Goal: Task Accomplishment & Management: Complete application form

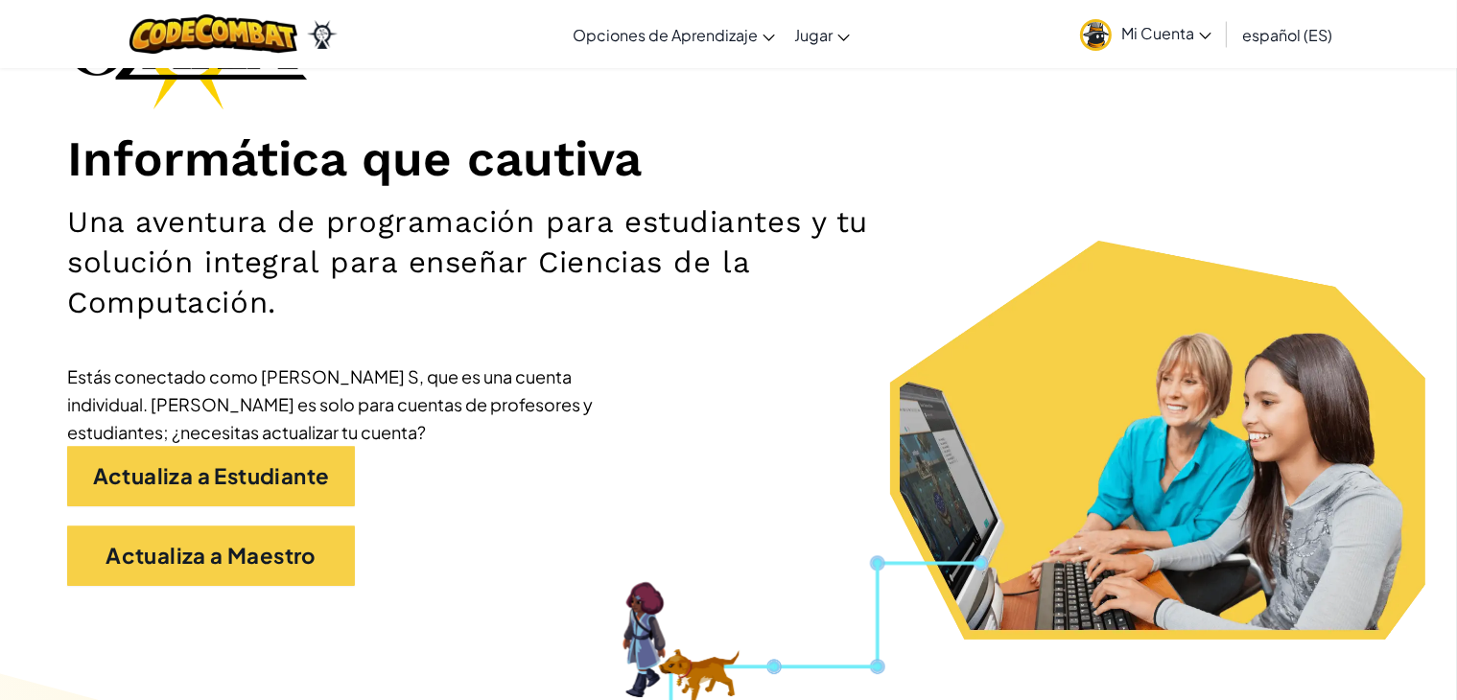
scroll to position [182, 0]
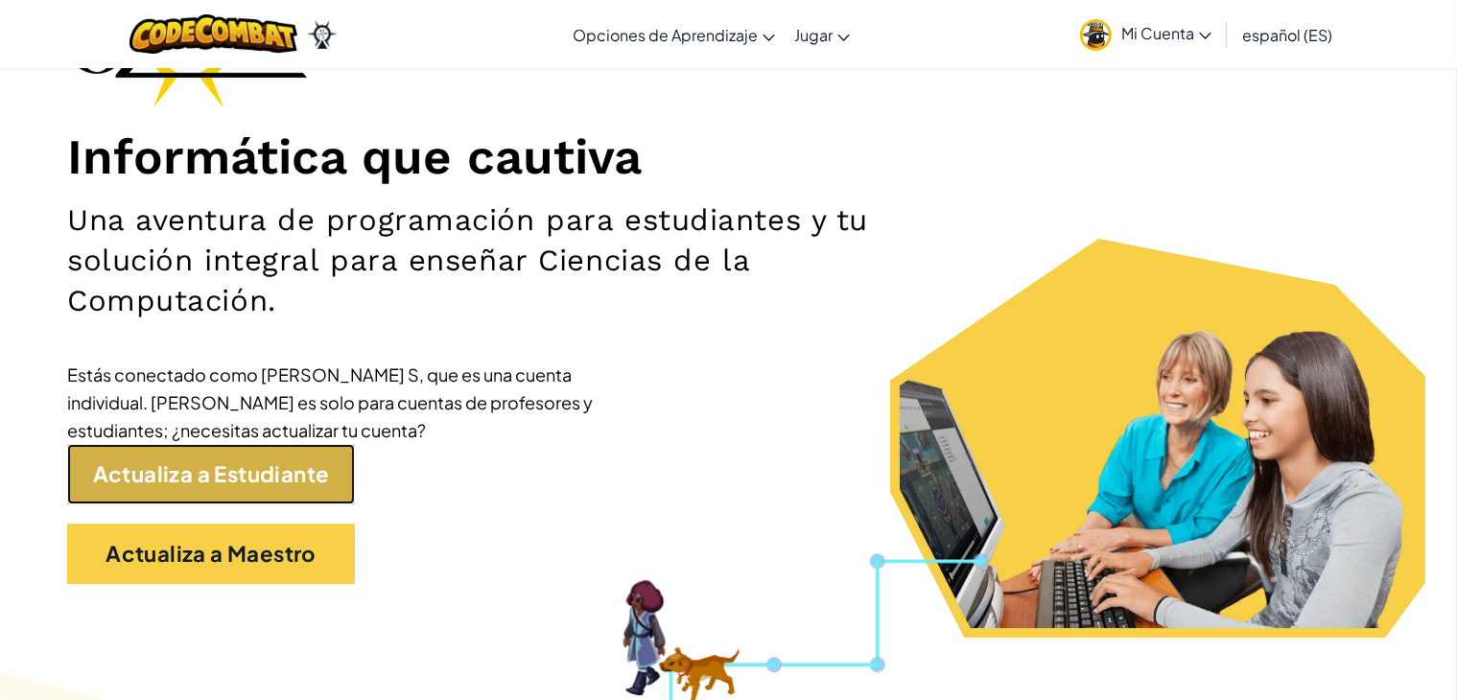
click at [253, 460] on link "Actualiza a Estudiante" at bounding box center [211, 474] width 288 height 60
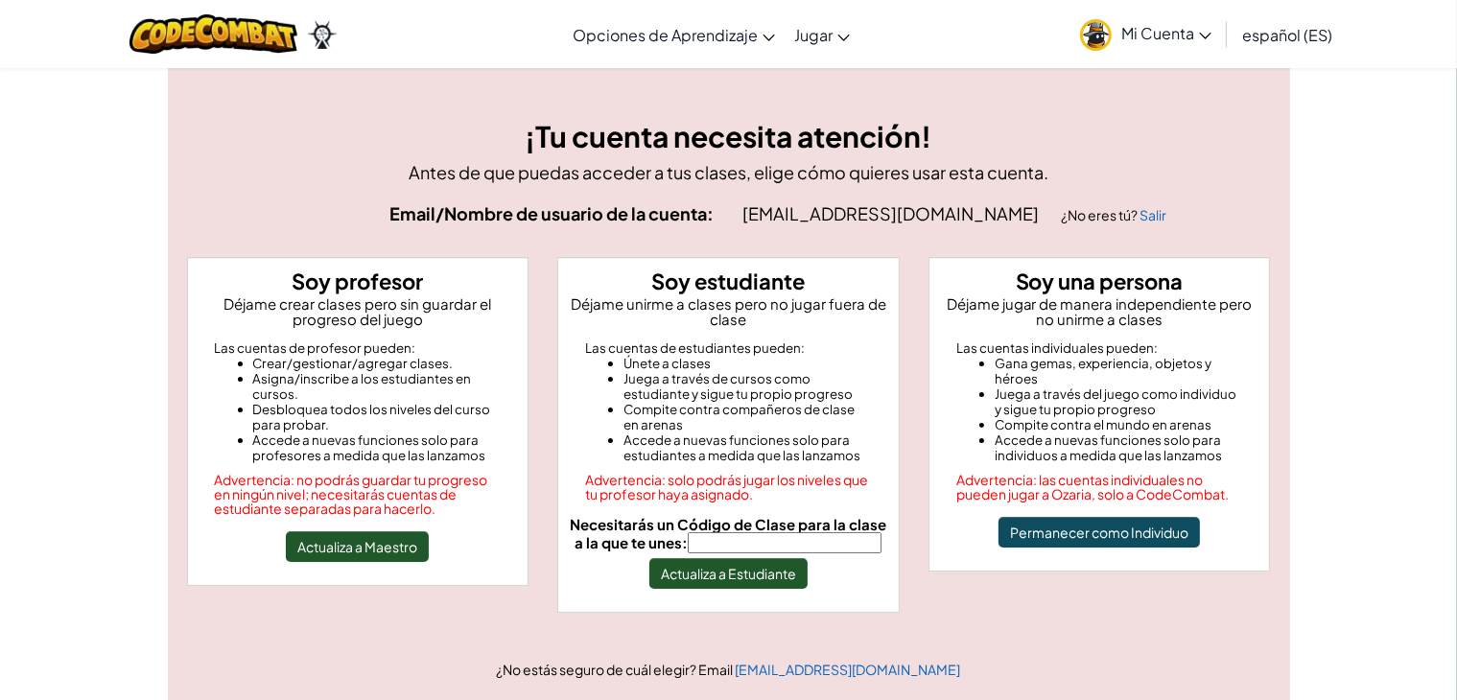
click at [801, 549] on input "Necesitarás un Código de Clase para la clase a la que te unes:" at bounding box center [785, 542] width 194 height 21
type input "PointOldCity"
drag, startPoint x: 773, startPoint y: 573, endPoint x: 684, endPoint y: 559, distance: 90.2
click at [684, 559] on button "Actualiza a Estudiante" at bounding box center [728, 573] width 158 height 31
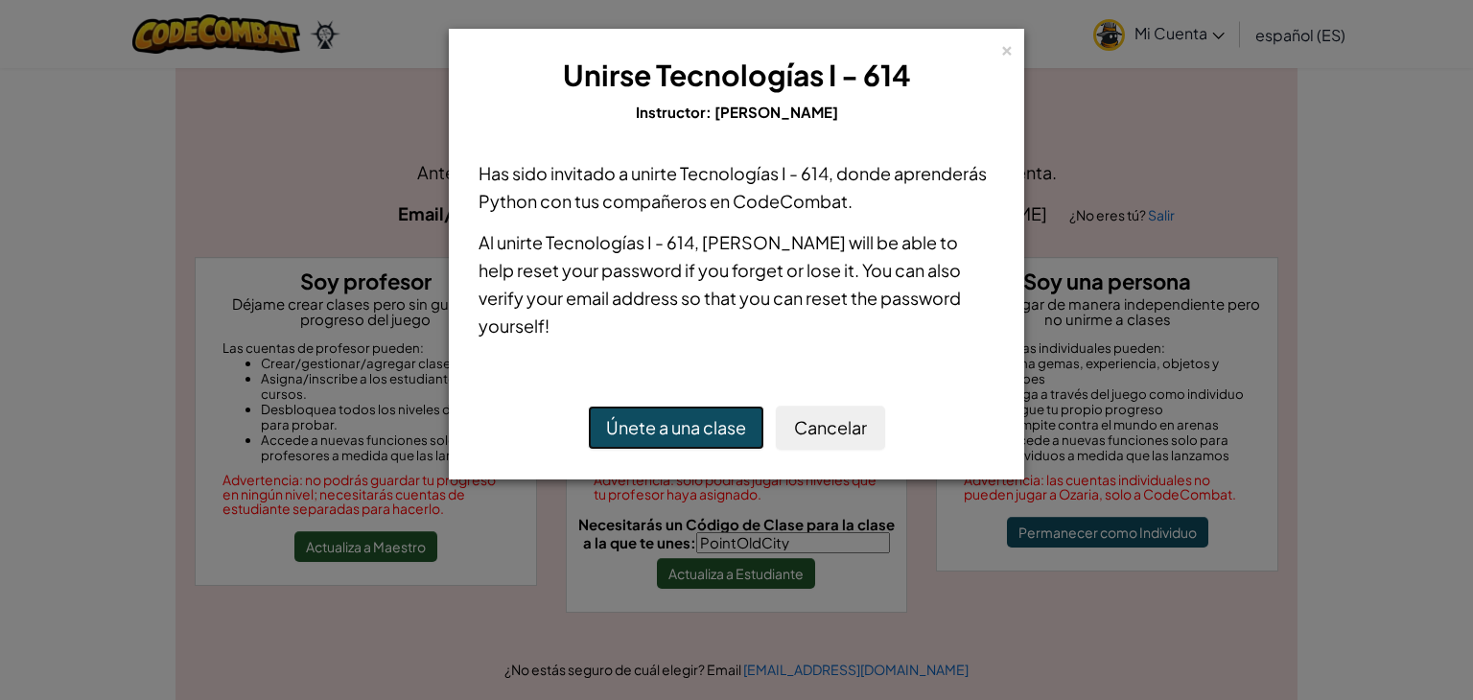
click at [667, 437] on button "Únete a una clase" at bounding box center [676, 428] width 176 height 44
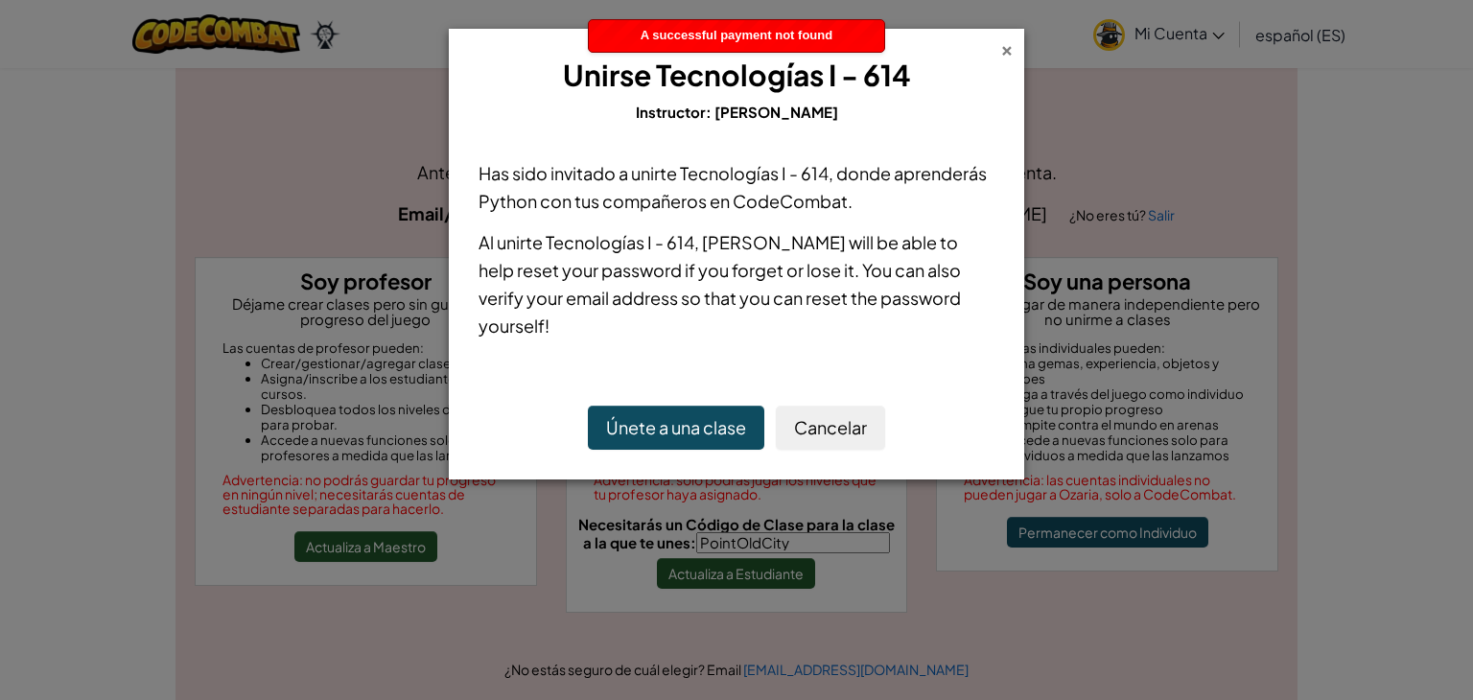
click at [1008, 57] on div "×" at bounding box center [1006, 47] width 13 height 20
